Goal: Information Seeking & Learning: Learn about a topic

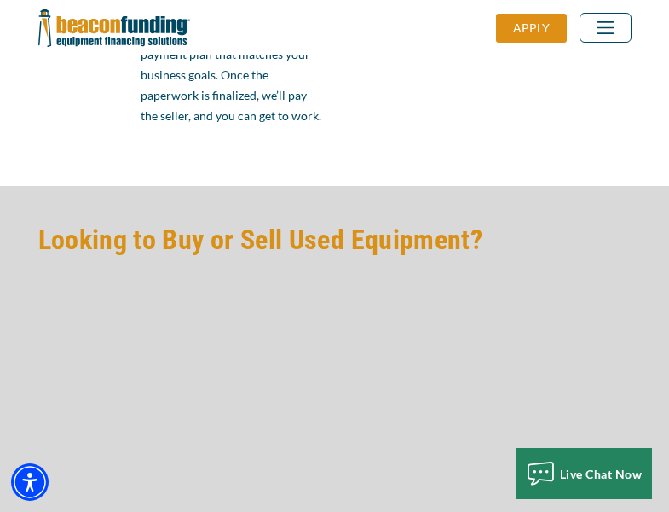
scroll to position [1449, 0]
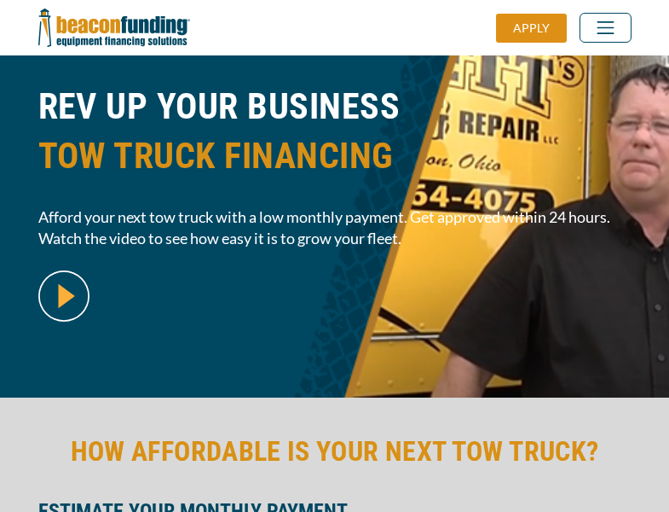
scroll to position [416, 0]
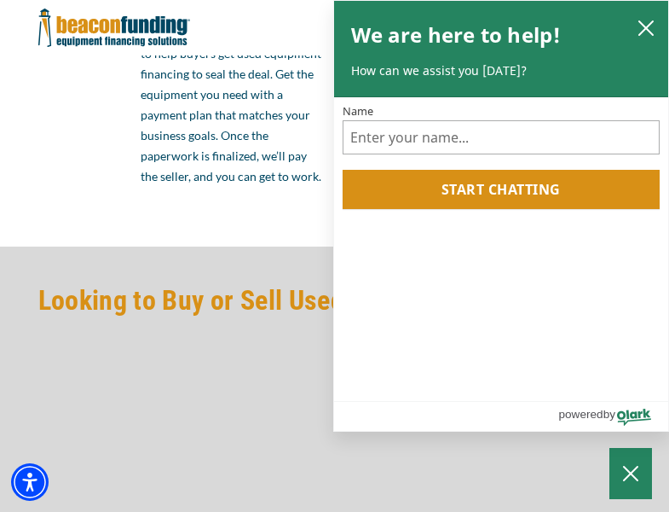
scroll to position [1449, 0]
